Goal: Transaction & Acquisition: Download file/media

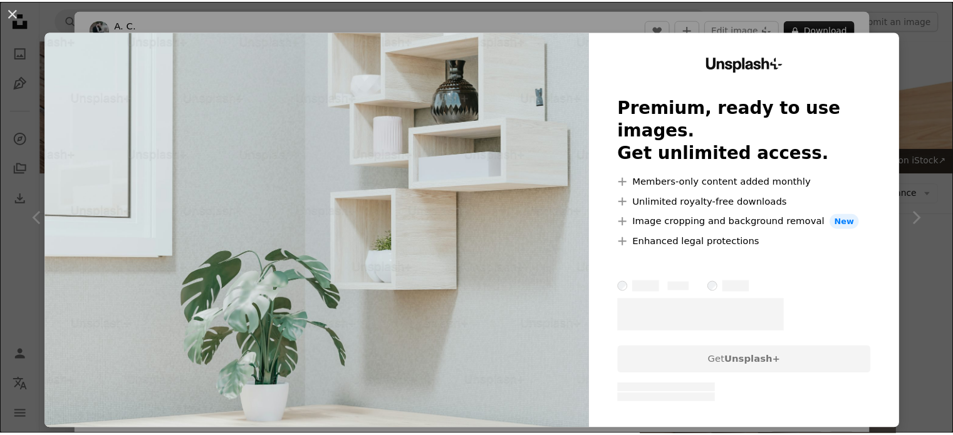
scroll to position [484, 0]
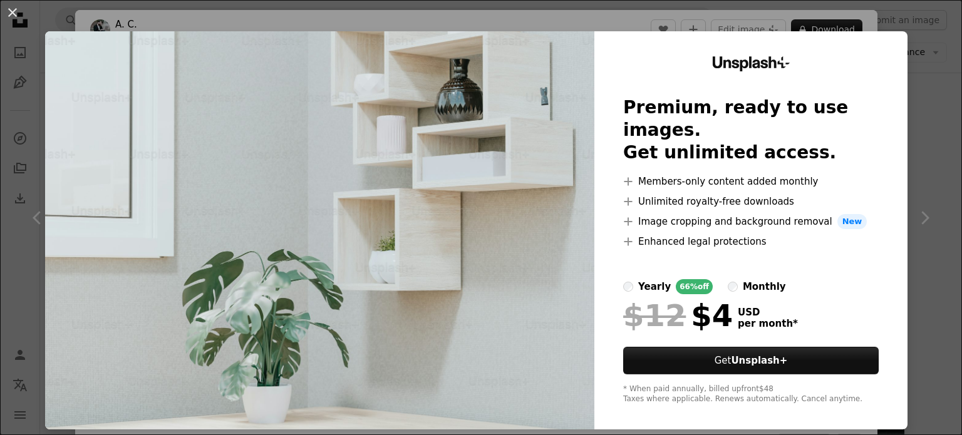
click at [933, 25] on div "An X shape Unsplash+ Premium, ready to use images. Get unlimited access. A plus…" at bounding box center [481, 217] width 962 height 435
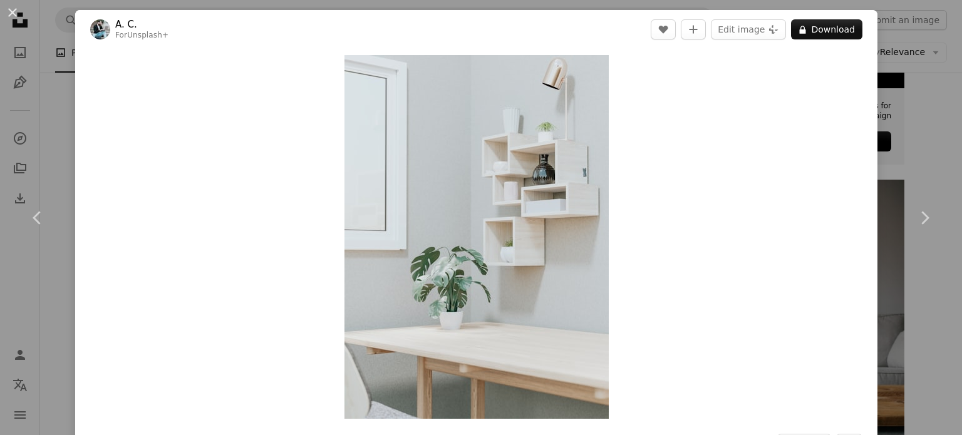
click at [920, 146] on div "An X shape Chevron left Chevron right A. C. For Unsplash+ A heart A plus sign E…" at bounding box center [481, 217] width 962 height 435
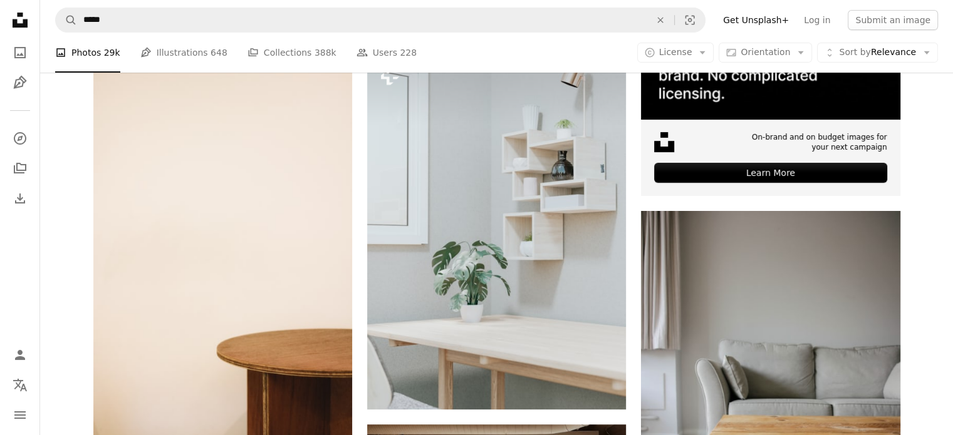
scroll to position [278, 0]
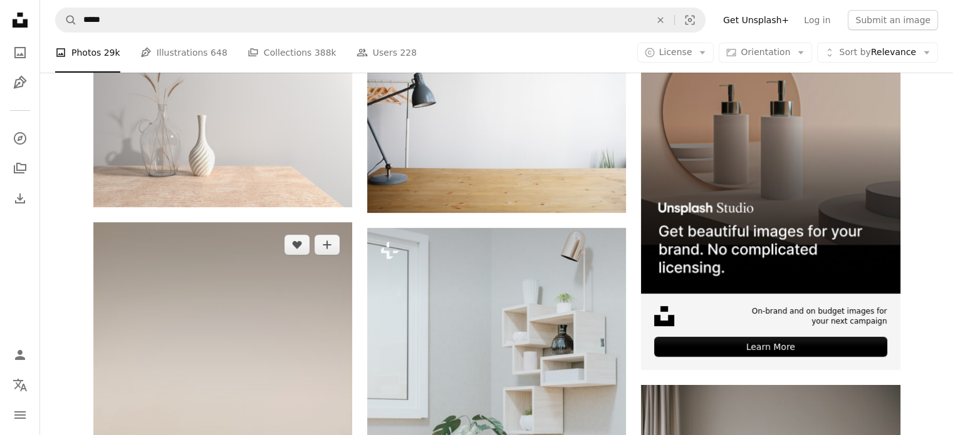
click at [140, 316] on img at bounding box center [222, 416] width 259 height 388
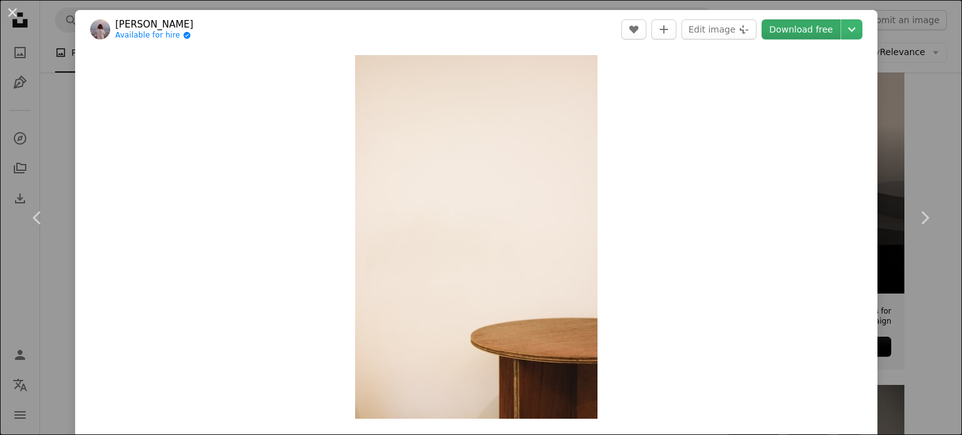
click at [780, 27] on link "Download free" at bounding box center [801, 29] width 79 height 20
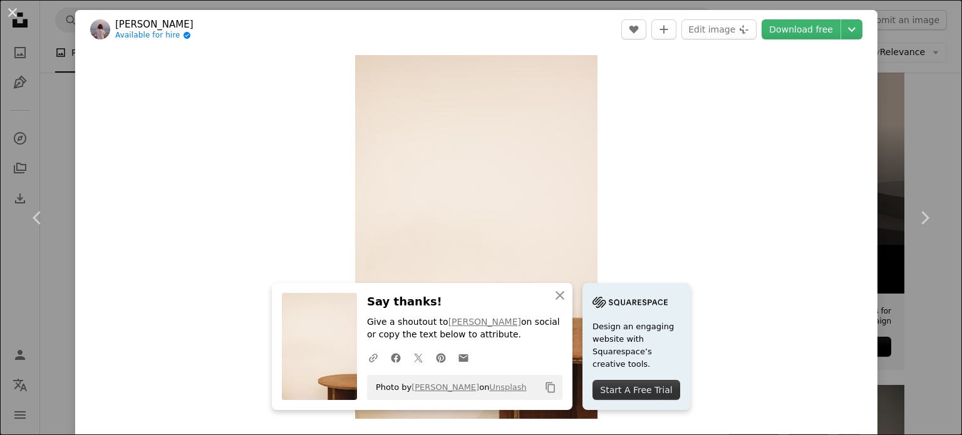
click at [932, 147] on div "An X shape Chevron left Chevron right An X shape Close Say thanks! Give a shout…" at bounding box center [481, 217] width 962 height 435
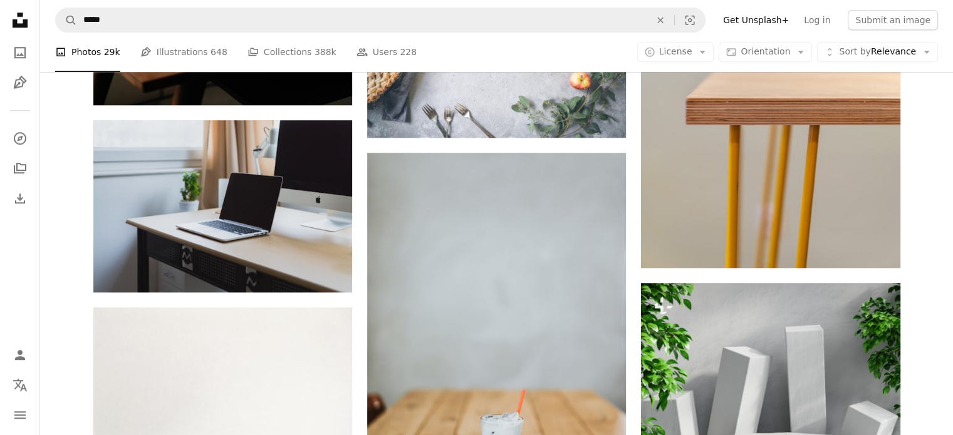
scroll to position [1350, 0]
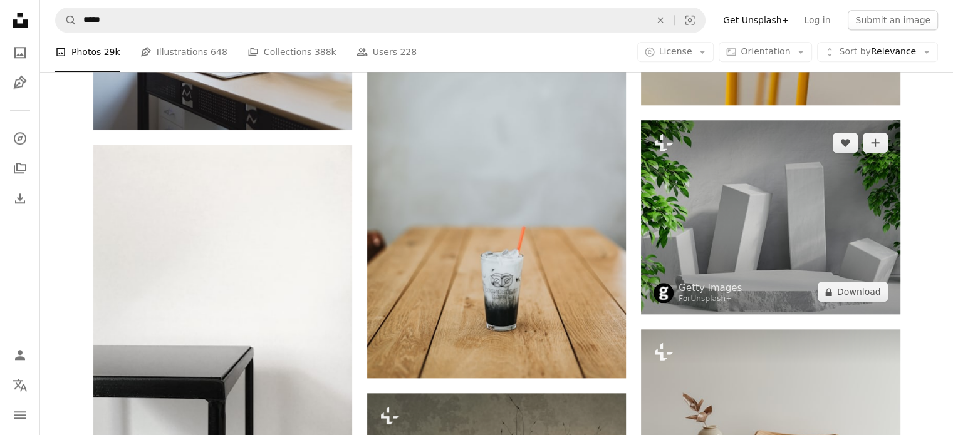
click at [801, 221] on img at bounding box center [770, 217] width 259 height 194
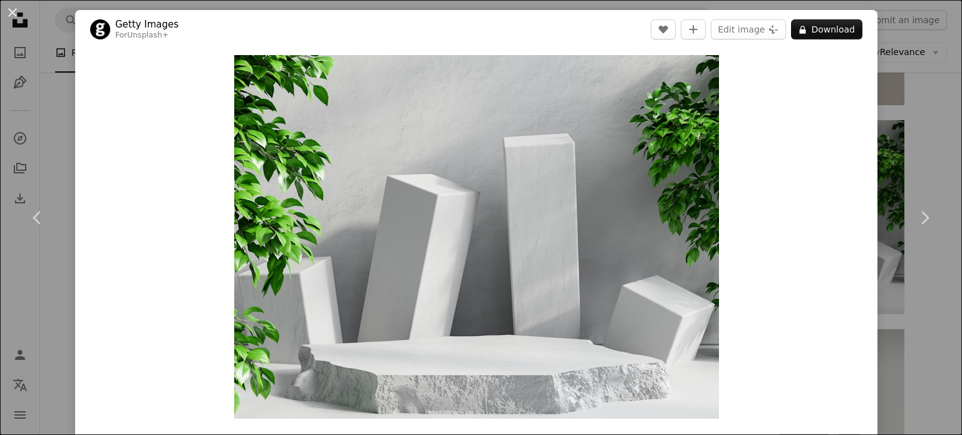
drag, startPoint x: 917, startPoint y: 50, endPoint x: 938, endPoint y: 52, distance: 21.4
click at [917, 51] on div "An X shape Chevron left Chevron right Getty Images For Unsplash+ A heart A plus…" at bounding box center [481, 217] width 962 height 435
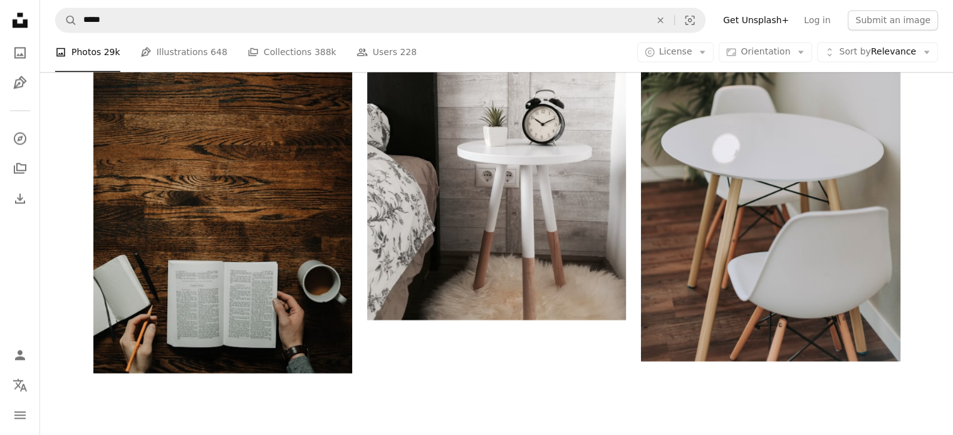
scroll to position [2504, 0]
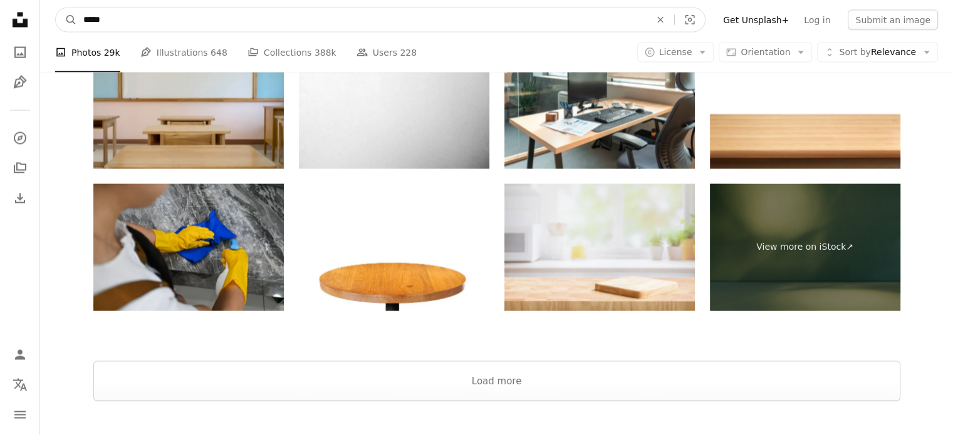
drag, startPoint x: 228, startPoint y: 24, endPoint x: 20, endPoint y: 11, distance: 208.5
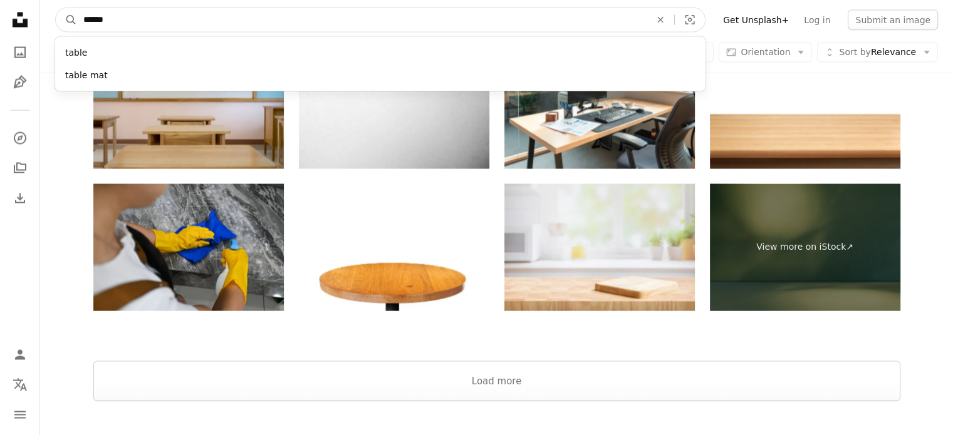
type input "*******"
click button "A magnifying glass" at bounding box center [66, 20] width 21 height 24
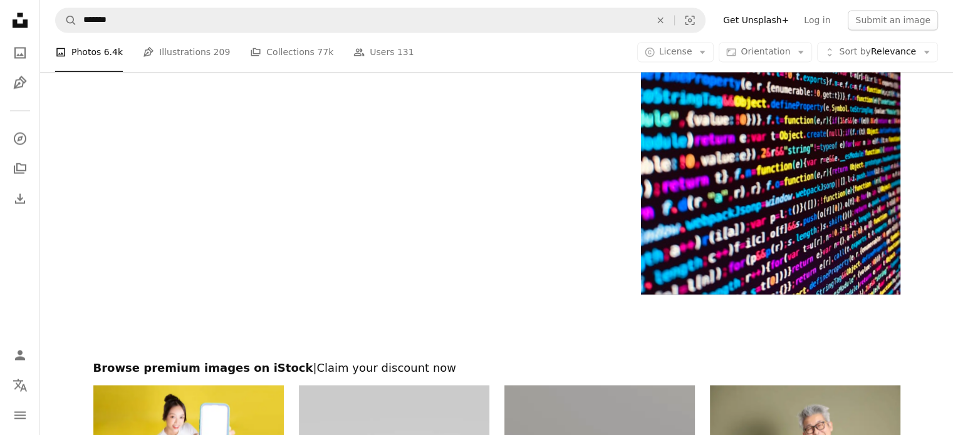
scroll to position [2286, 0]
